Goal: Download file/media

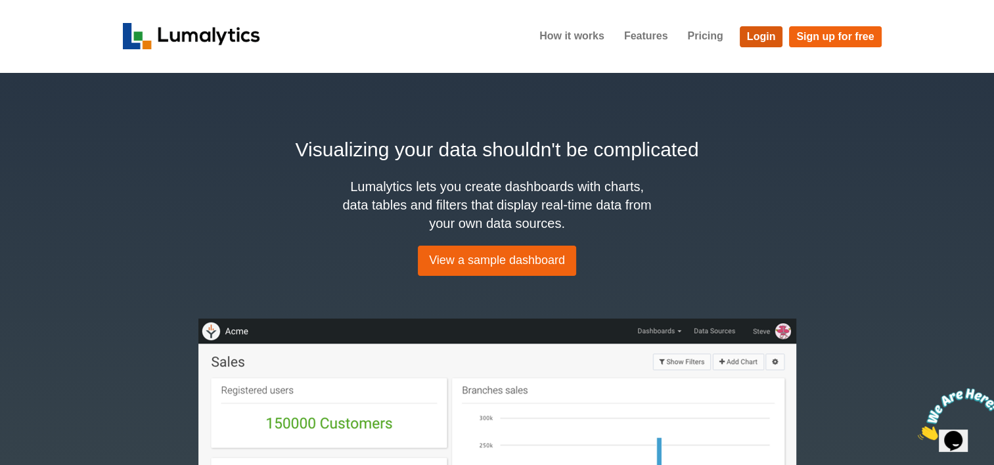
click at [772, 31] on link "Login" at bounding box center [760, 36] width 43 height 21
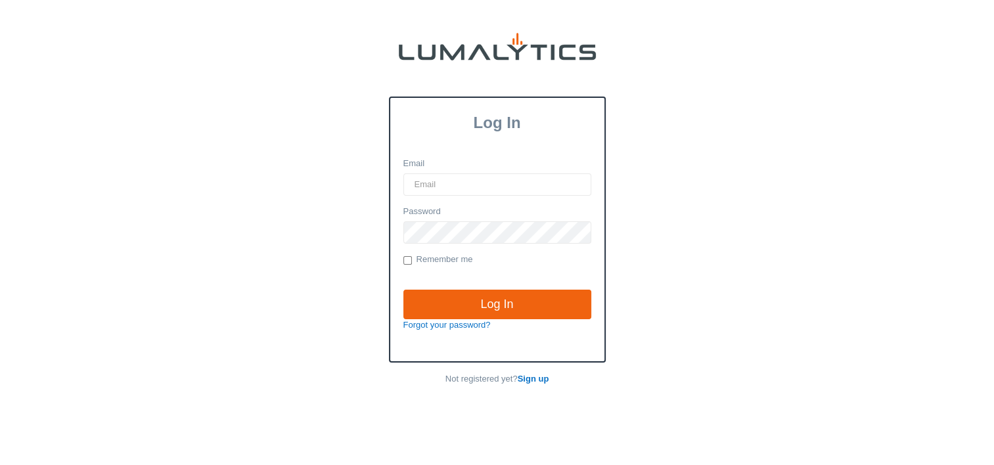
click at [451, 183] on input "Email" at bounding box center [497, 184] width 188 height 22
type input "twheeler@valleytruckparts.com"
click at [403, 290] on input "Log In" at bounding box center [497, 305] width 188 height 30
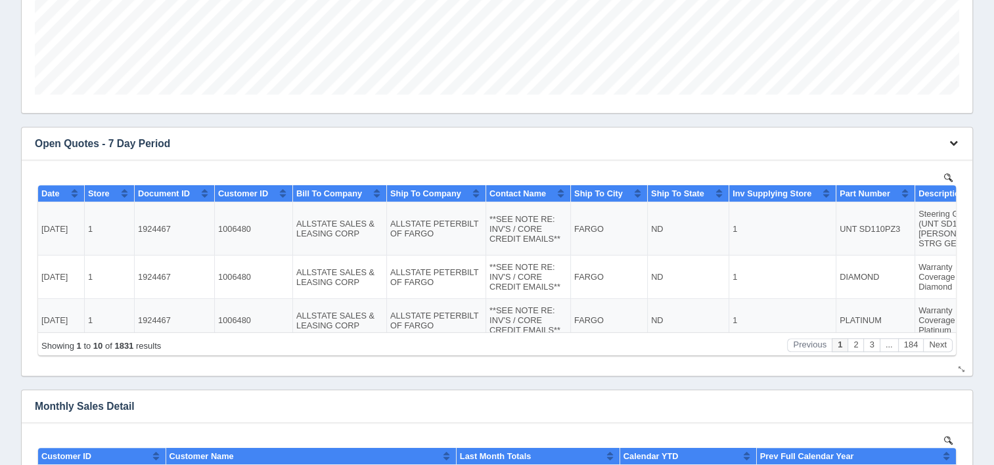
click at [952, 144] on icon "button" at bounding box center [953, 143] width 9 height 9
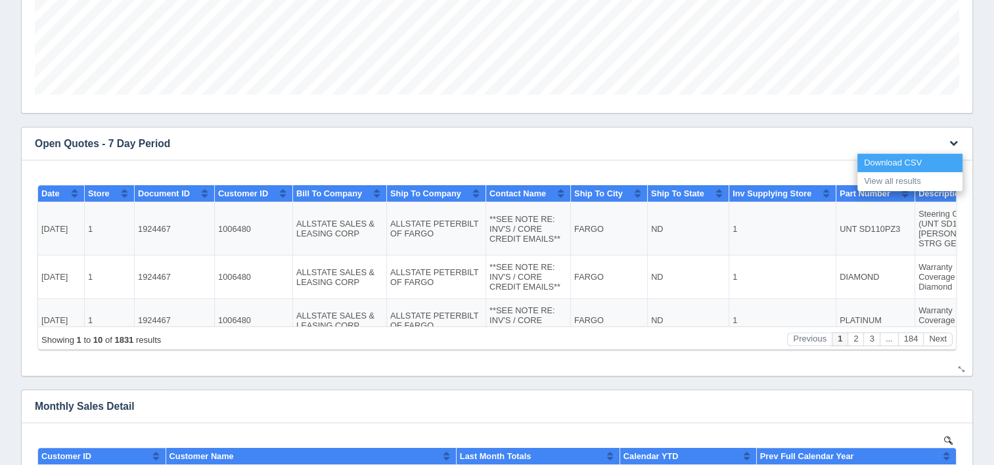
click at [922, 157] on link "Download CSV" at bounding box center [909, 163] width 105 height 19
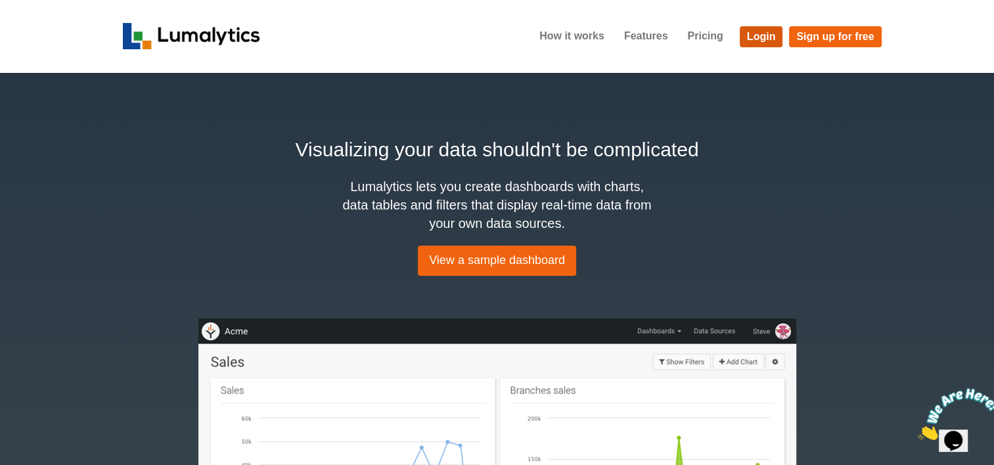
click at [754, 45] on link "Login" at bounding box center [760, 36] width 43 height 21
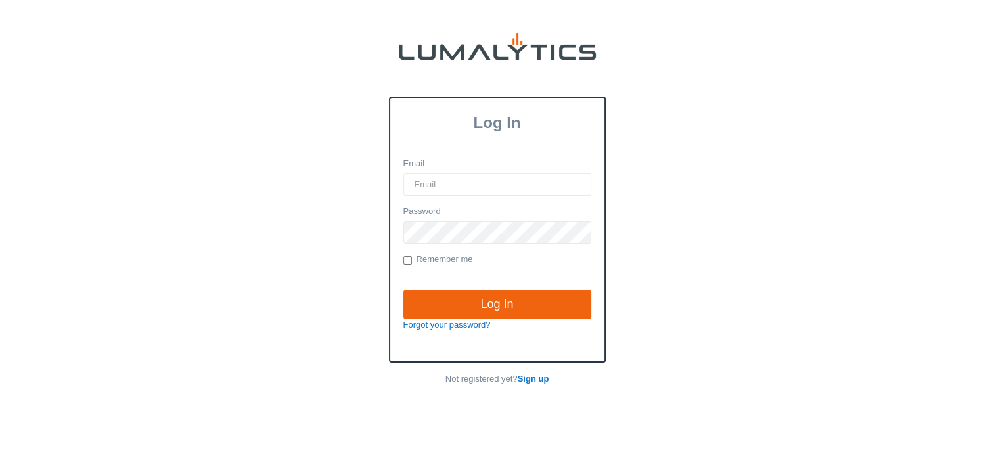
click at [507, 180] on input "Email" at bounding box center [497, 184] width 188 height 22
type input "[EMAIL_ADDRESS][DOMAIN_NAME]"
click at [403, 290] on input "Log In" at bounding box center [497, 305] width 188 height 30
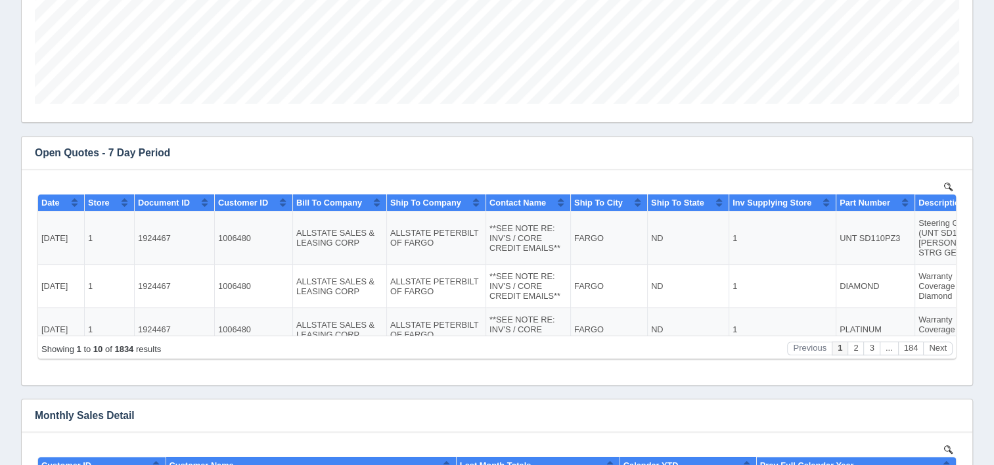
scroll to position [491, 0]
click at [954, 150] on icon "button" at bounding box center [953, 152] width 9 height 9
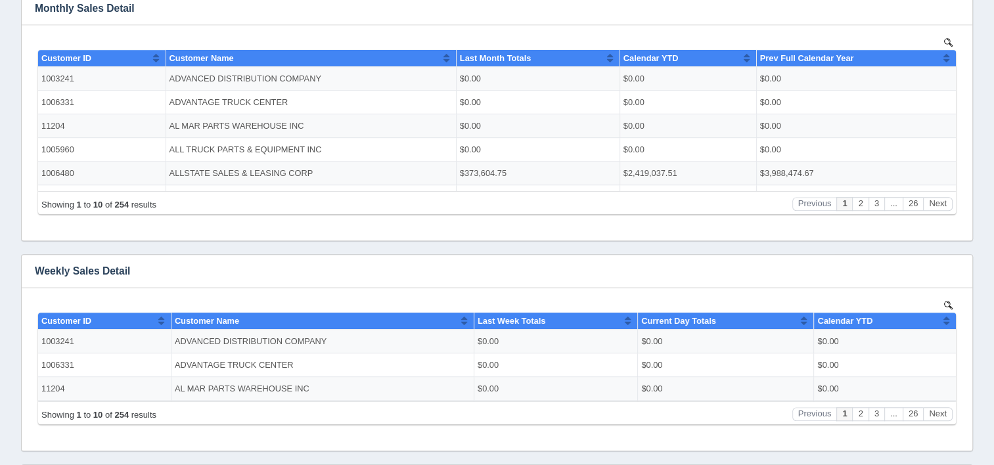
click at [988, 147] on div "Filters There are no filters for this dashboard. Download CSV View all results …" at bounding box center [496, 190] width 983 height 1994
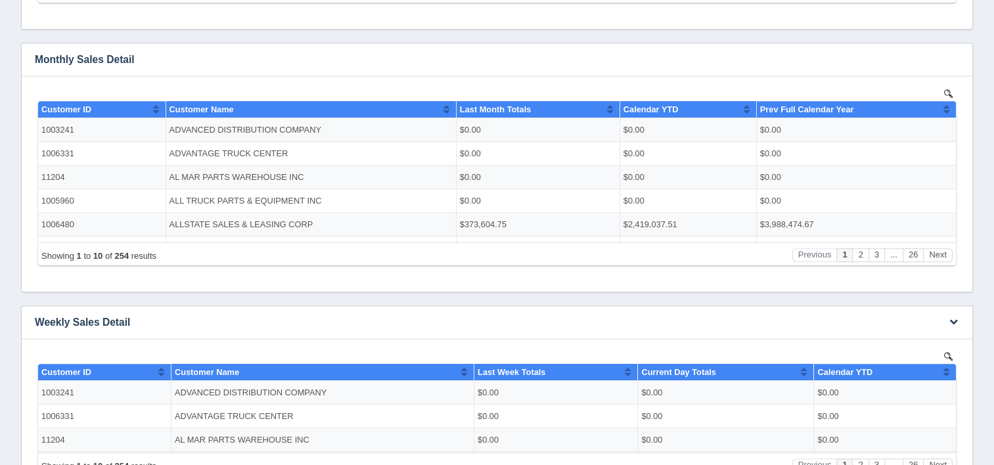
scroll to position [842, 0]
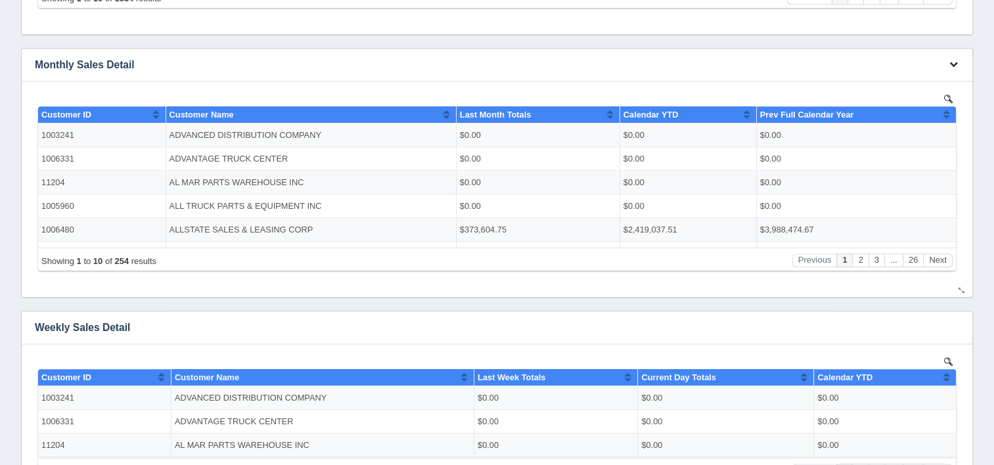
click at [954, 65] on icon "button" at bounding box center [953, 64] width 9 height 9
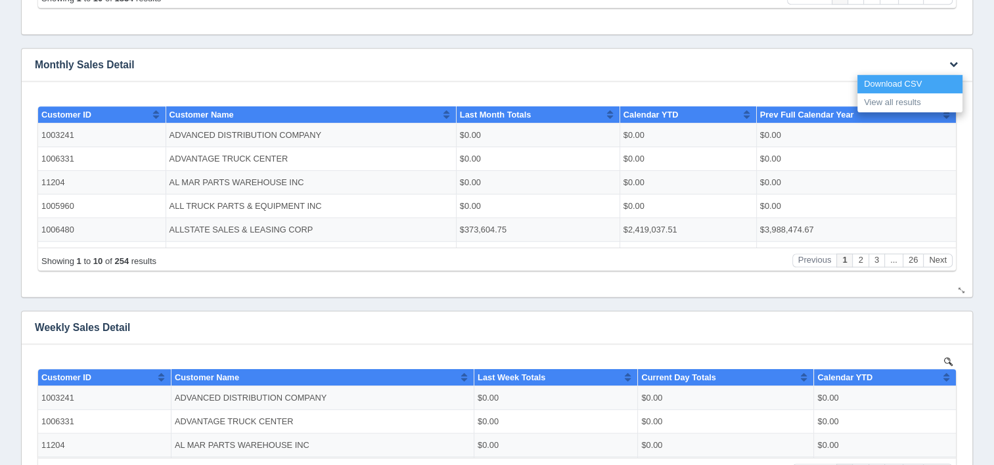
click at [917, 85] on link "Download CSV" at bounding box center [909, 84] width 105 height 19
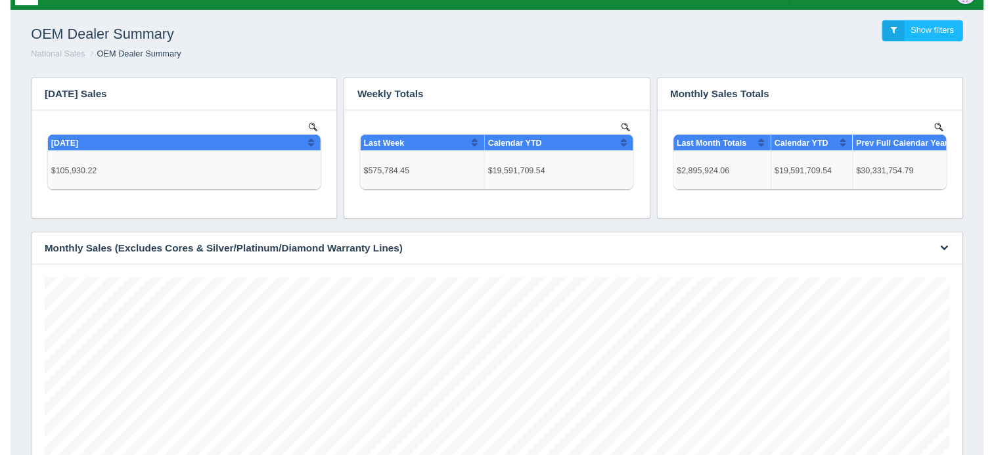
scroll to position [0, 0]
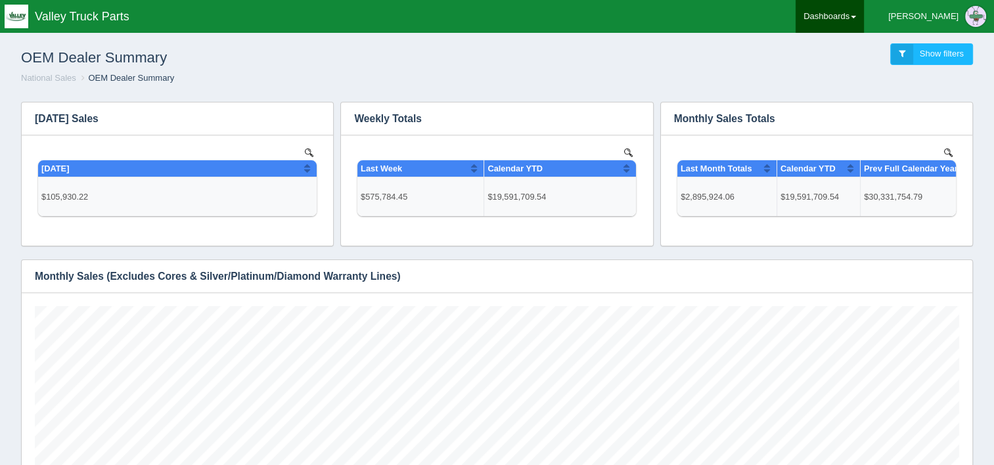
click at [864, 20] on link "Dashboards" at bounding box center [829, 16] width 68 height 33
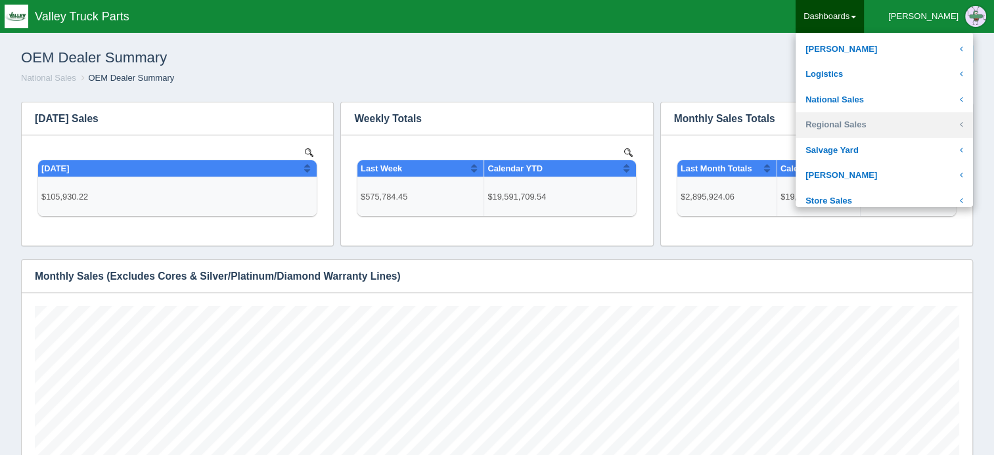
scroll to position [250, 0]
click at [877, 96] on link "National Sales" at bounding box center [883, 100] width 177 height 26
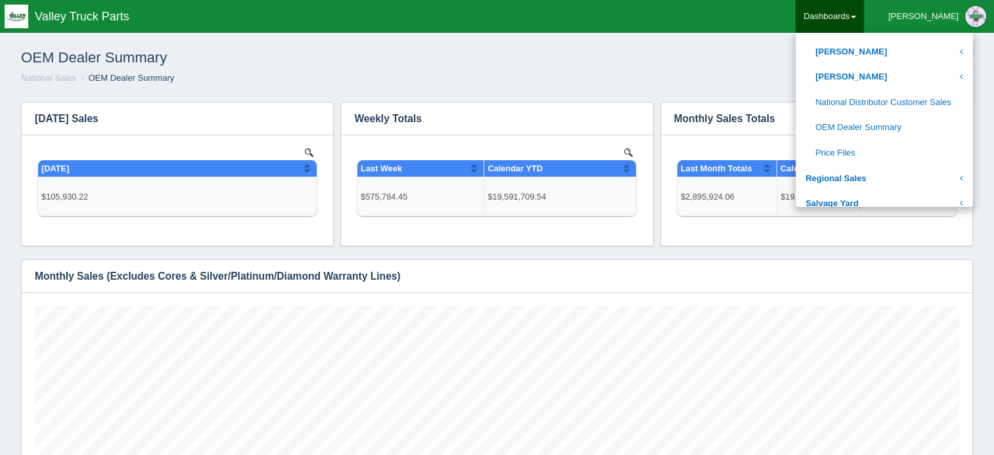
scroll to position [701, 0]
click at [904, 95] on link "National Distributor Customer Sales" at bounding box center [883, 104] width 177 height 26
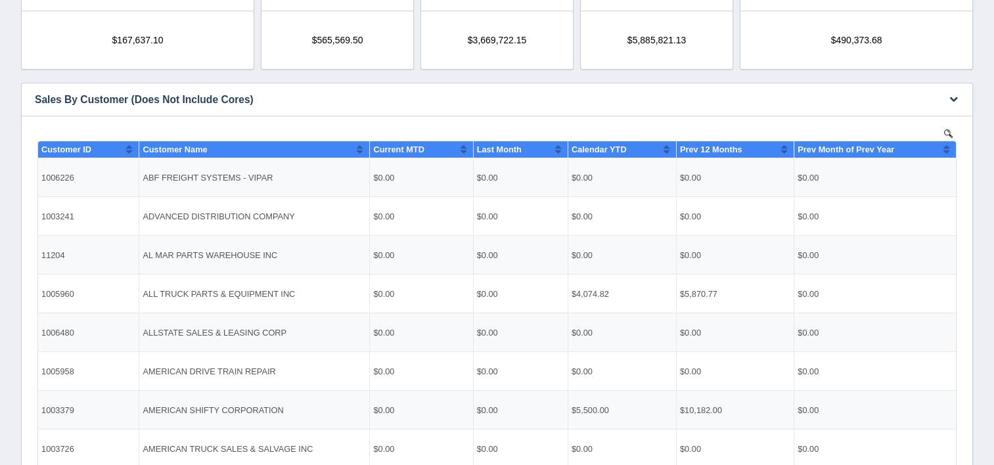
scroll to position [276, 0]
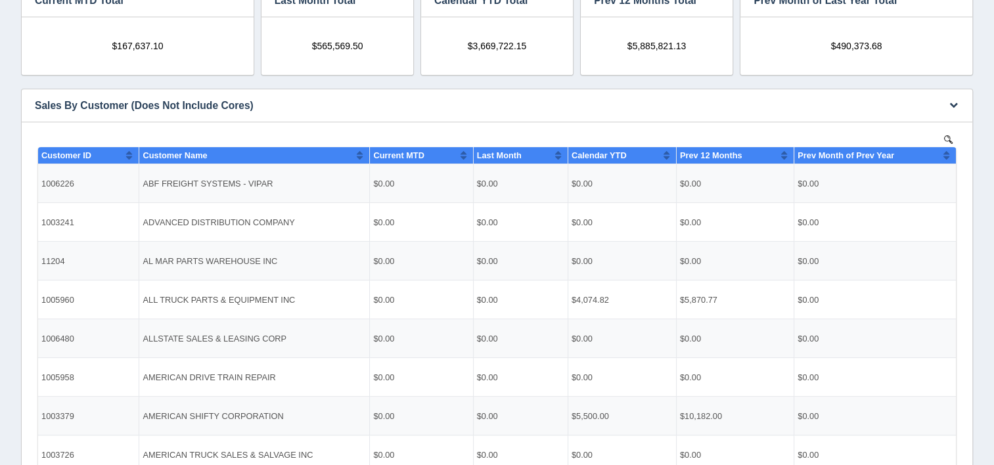
click at [951, 116] on div "Download CSV View all results" at bounding box center [952, 105] width 40 height 32
click at [954, 106] on icon "button" at bounding box center [953, 104] width 9 height 9
click at [900, 141] on link "View all results" at bounding box center [909, 143] width 105 height 19
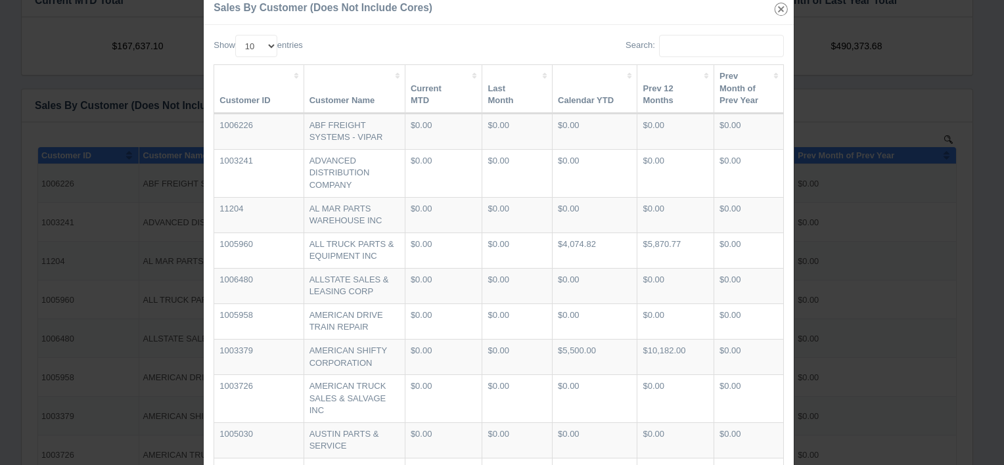
click at [777, 11] on icon "button" at bounding box center [781, 9] width 18 height 18
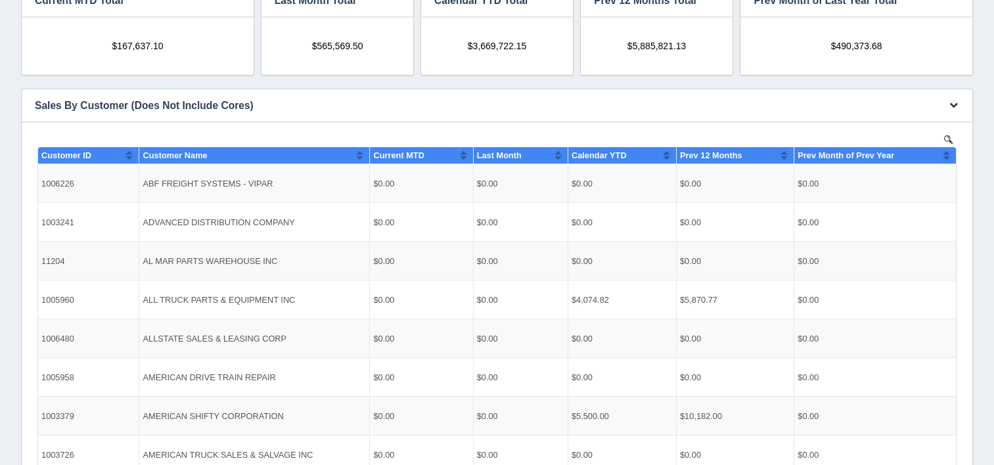
click at [949, 106] on icon "button" at bounding box center [953, 104] width 9 height 9
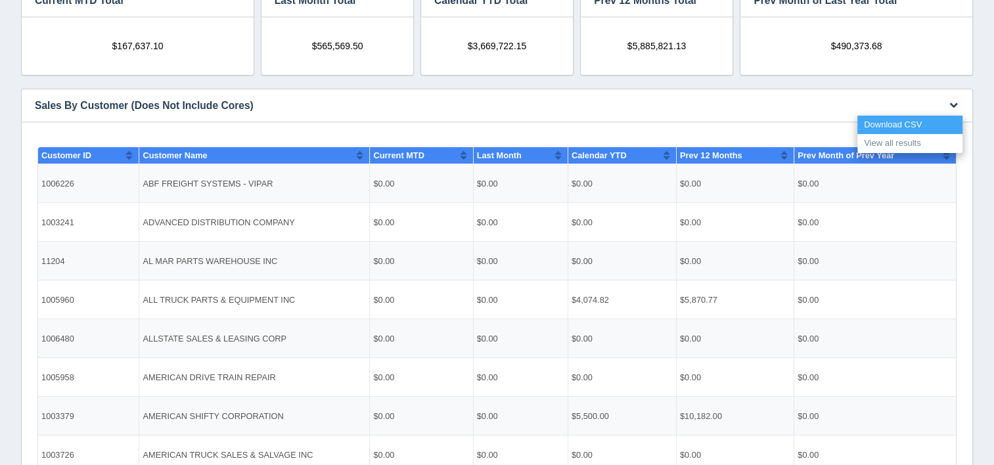
click at [885, 125] on link "Download CSV" at bounding box center [909, 125] width 105 height 19
